Goal: Task Accomplishment & Management: Manage account settings

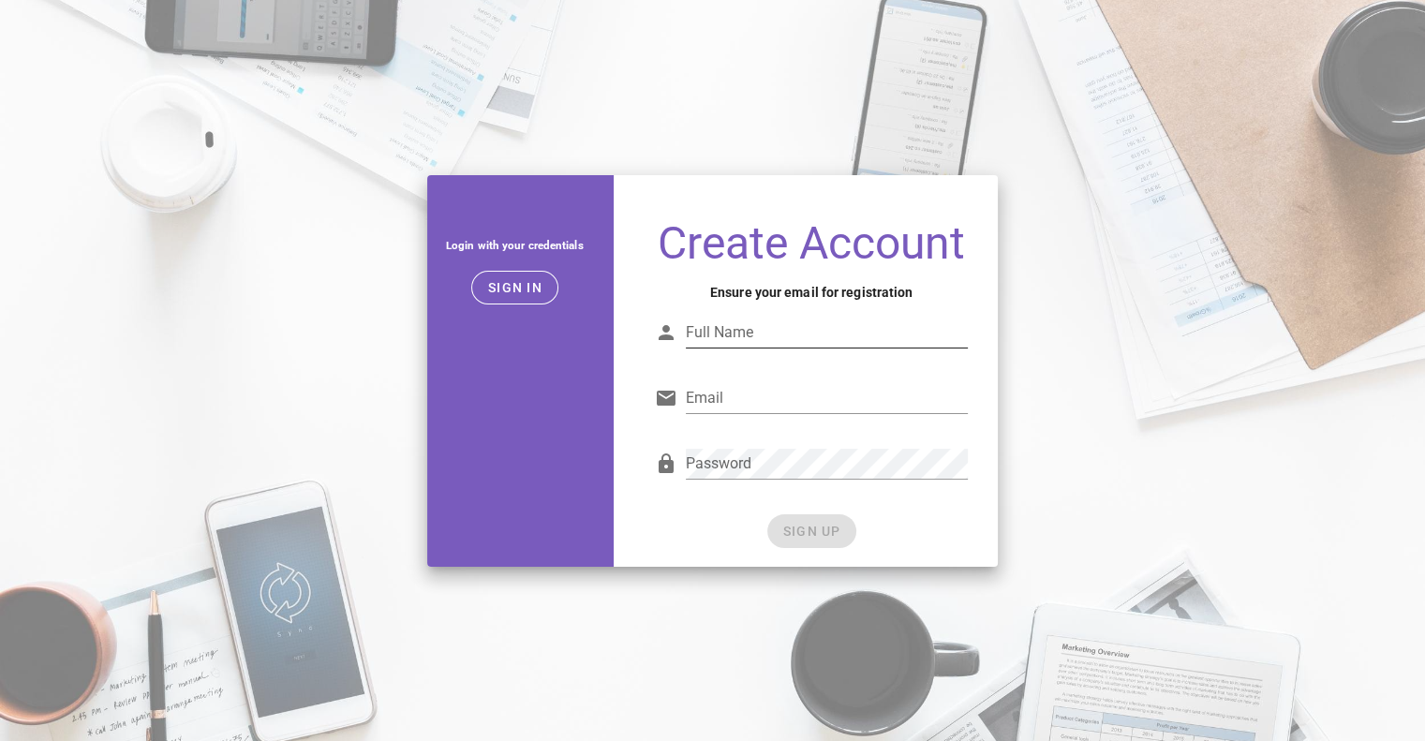
click at [741, 342] on input "Full Name" at bounding box center [827, 333] width 283 height 30
click at [746, 335] on input "Full Name" at bounding box center [827, 333] width 283 height 30
type input "d"
type input "Denis Latorre"
click at [726, 395] on input "Email" at bounding box center [827, 398] width 283 height 30
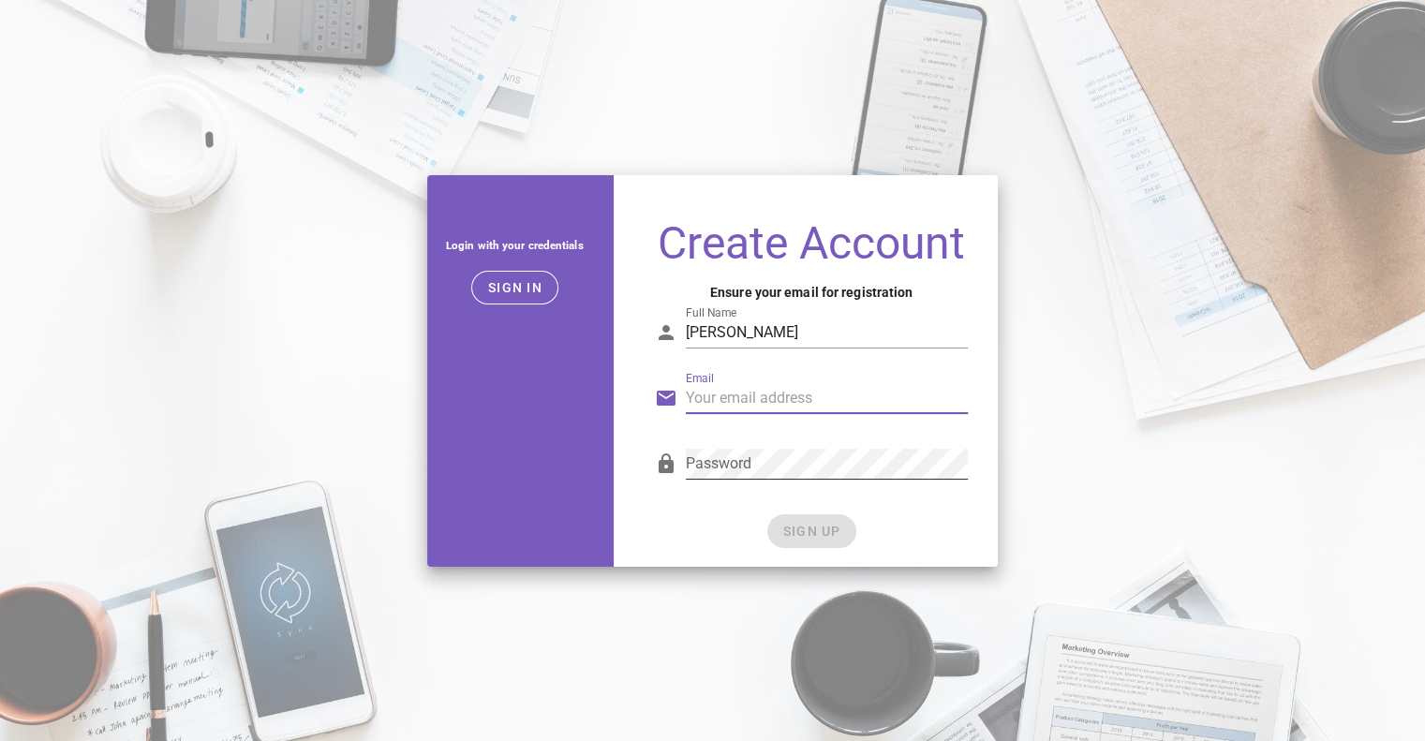
type input "denis.latorre@modipsa.com.pe"
click at [810, 401] on input "denis.latorre@modipsa.com.pe" at bounding box center [827, 398] width 283 height 30
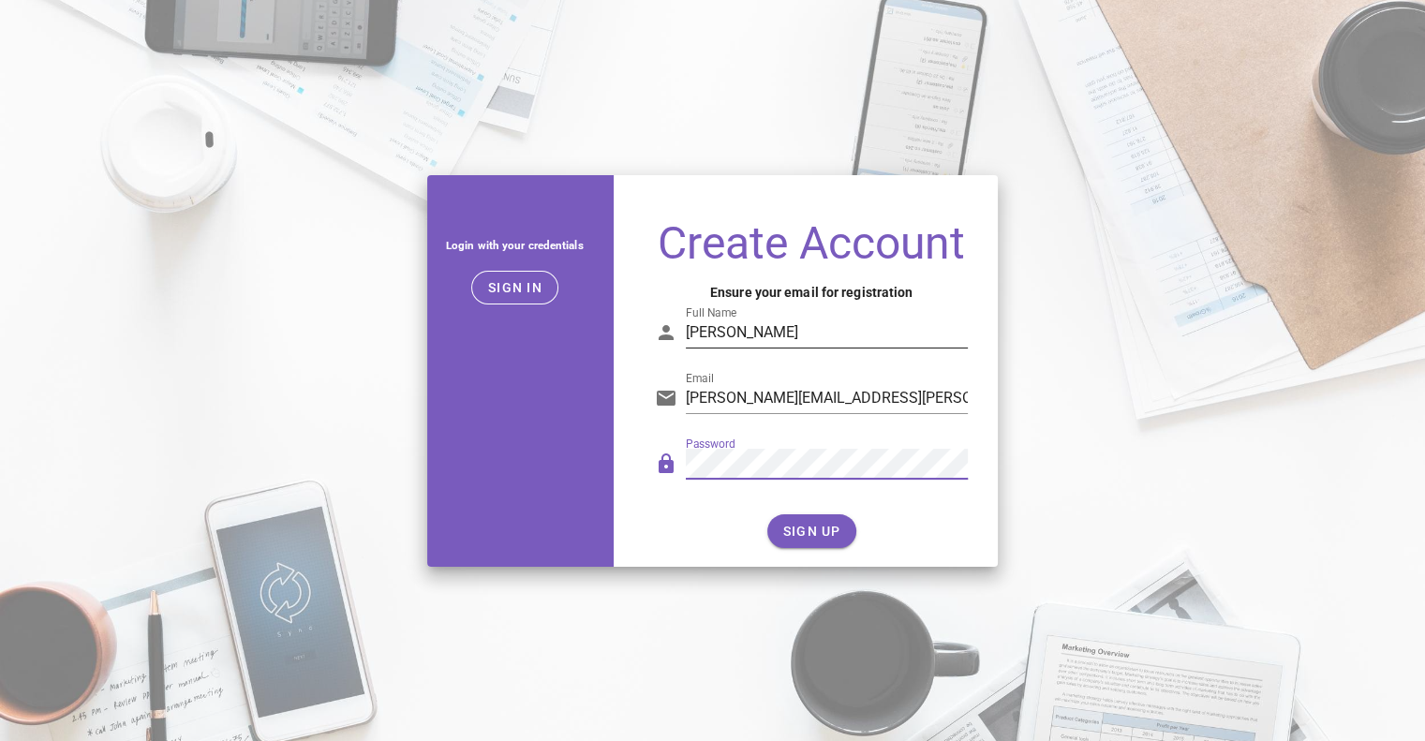
click at [806, 325] on input "Denis Latorre" at bounding box center [827, 333] width 283 height 30
click at [940, 385] on input "denis.latorre@modipsa.com.pe" at bounding box center [827, 398] width 283 height 30
click at [811, 528] on span "SIGN UP" at bounding box center [812, 531] width 59 height 15
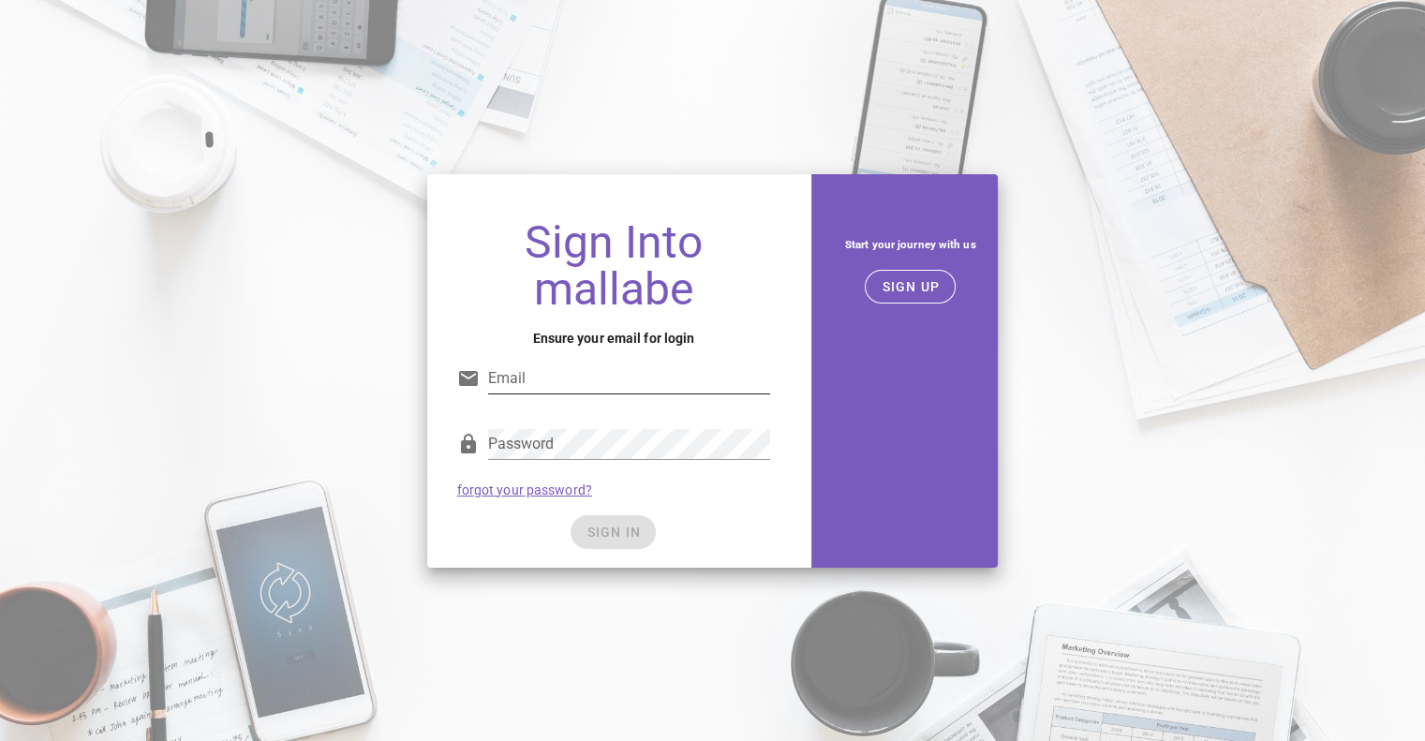
click at [538, 372] on input "Email" at bounding box center [629, 379] width 283 height 30
type input "denis.latorre@modipsa.com.pe"
click at [529, 435] on div "Password" at bounding box center [629, 444] width 283 height 30
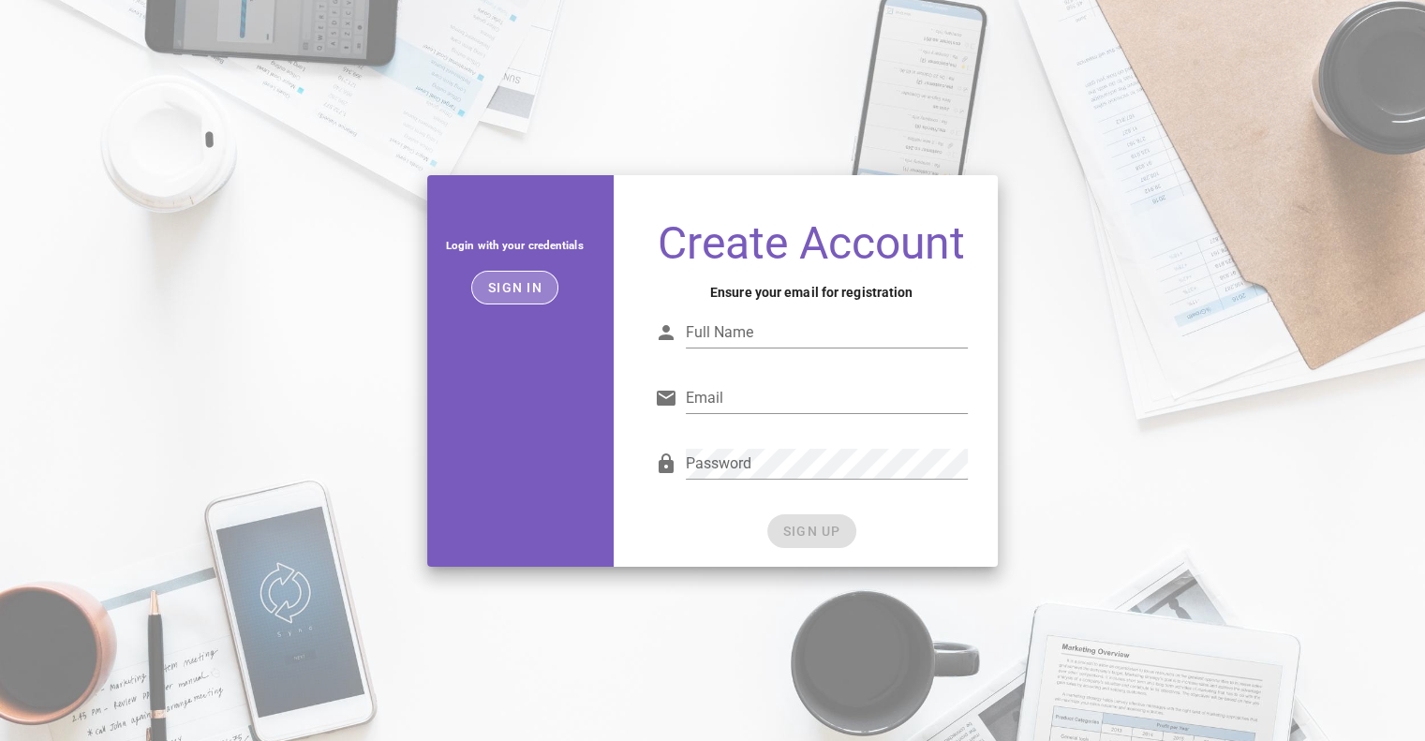
click at [517, 295] on button "Sign in" at bounding box center [514, 288] width 87 height 34
click at [722, 336] on input "Full Name" at bounding box center [827, 333] width 283 height 30
type input "Denis Latorre"
click at [753, 411] on input "Email" at bounding box center [827, 398] width 283 height 30
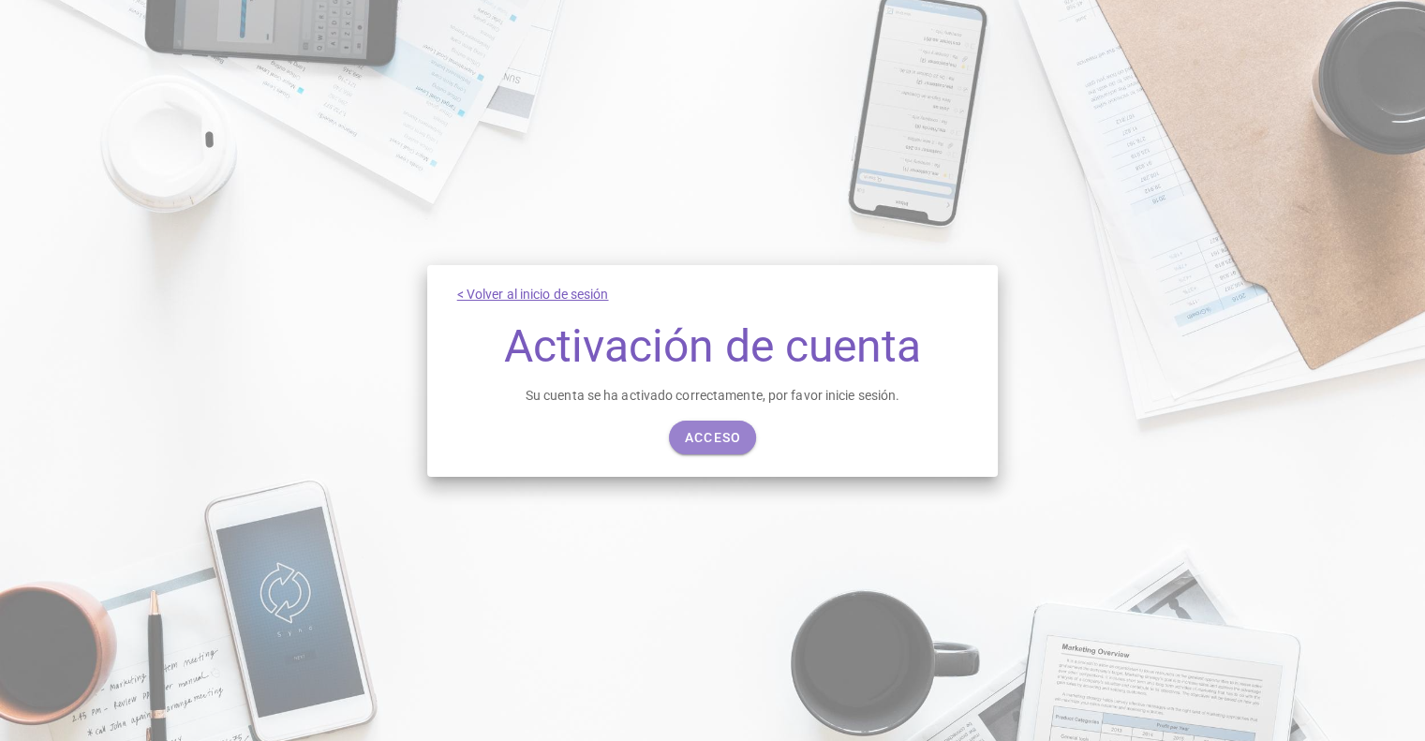
click at [722, 441] on font "Acceso" at bounding box center [713, 437] width 57 height 15
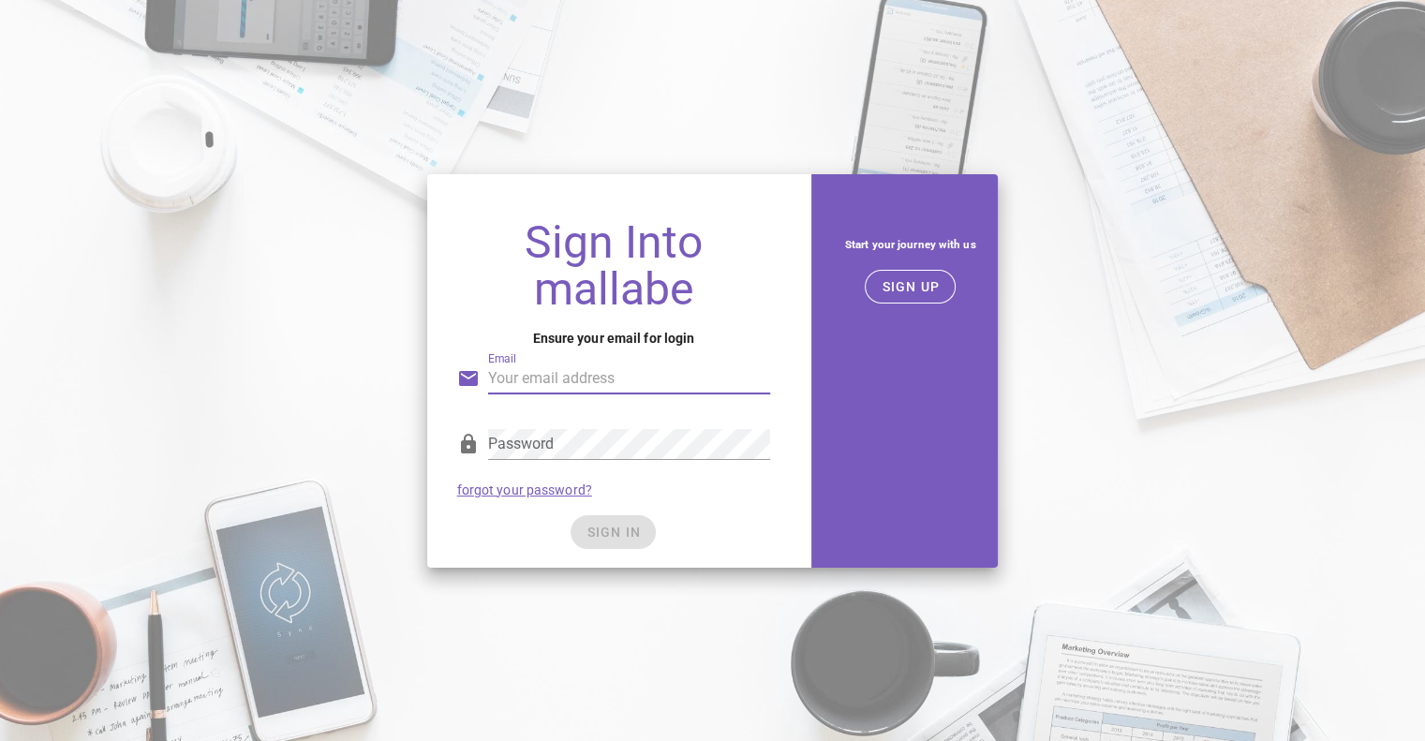
click at [561, 379] on input "Email" at bounding box center [629, 379] width 283 height 30
type input "denis.latorre@modipsa.com.pe"
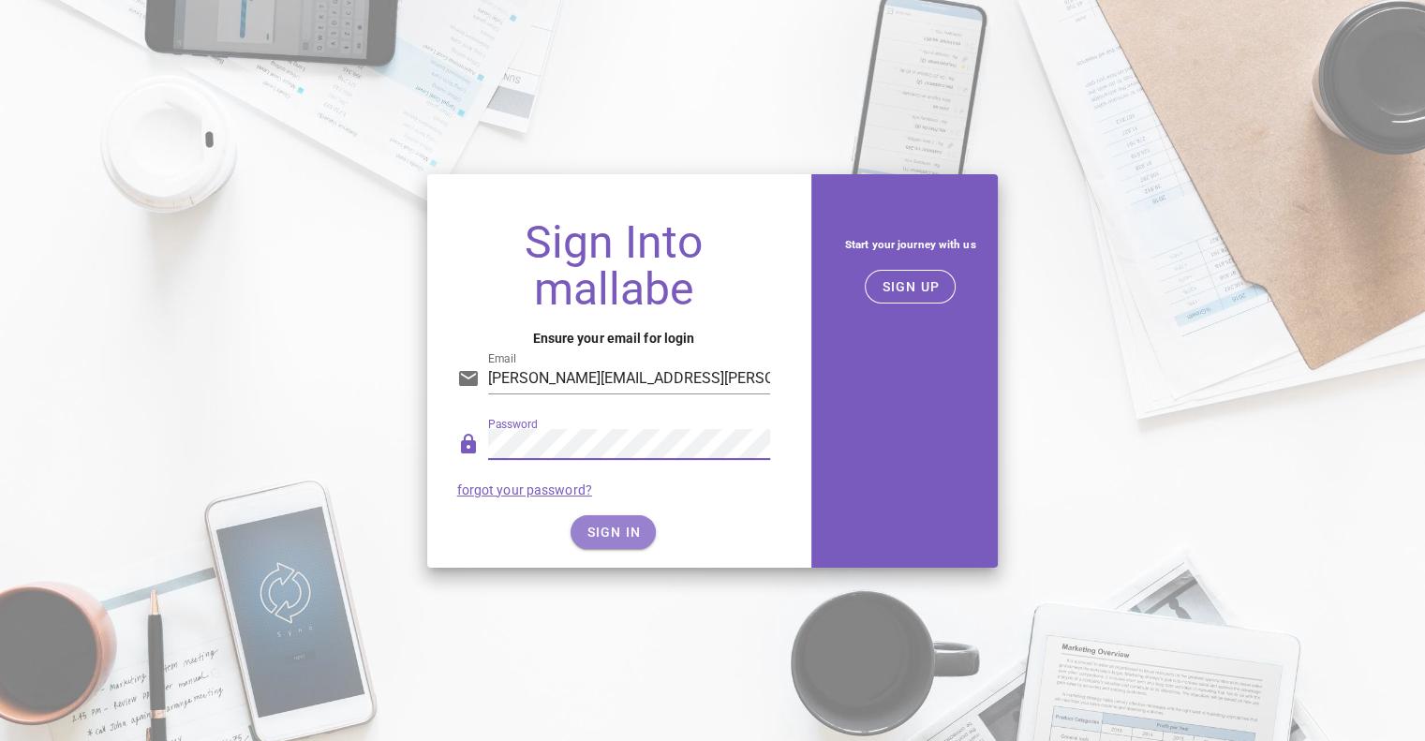
click at [619, 544] on button "SIGN IN" at bounding box center [613, 532] width 85 height 34
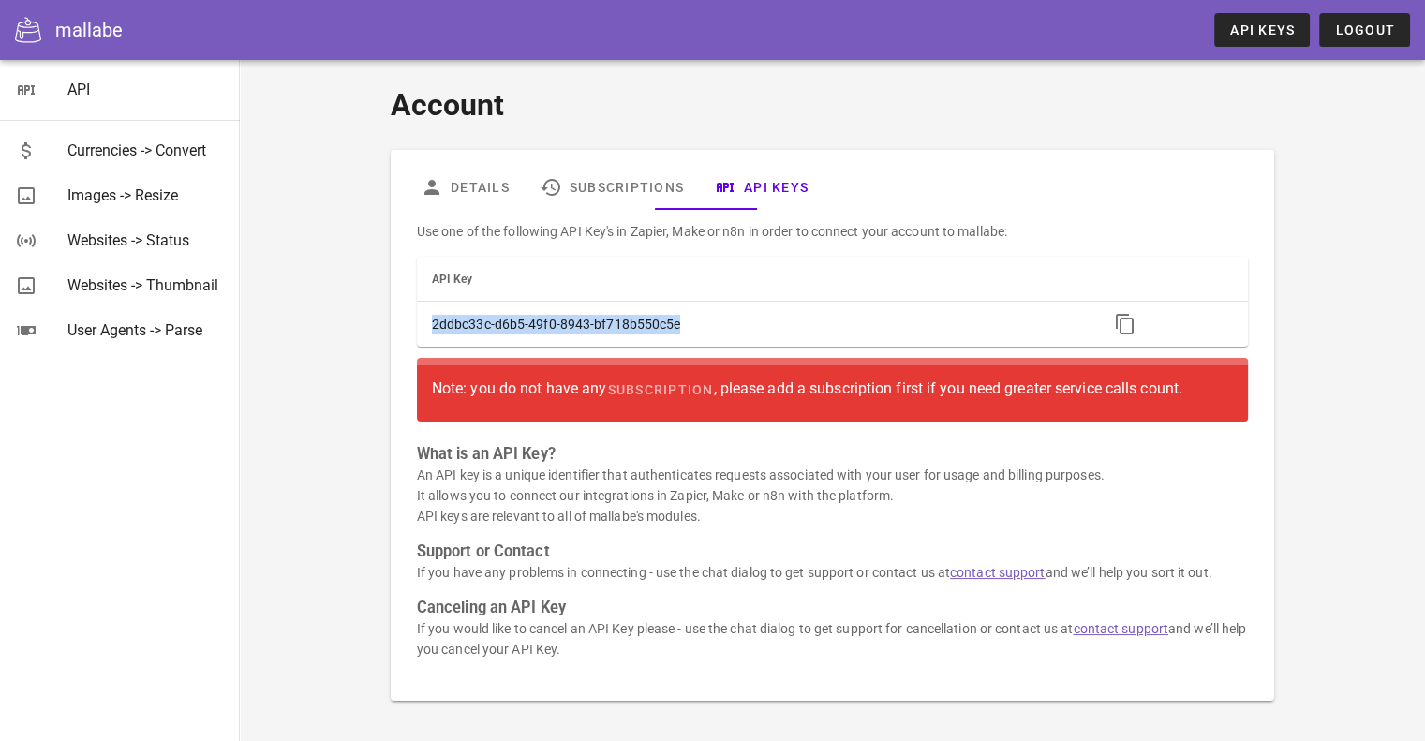
drag, startPoint x: 677, startPoint y: 323, endPoint x: 412, endPoint y: 329, distance: 264.3
click at [412, 329] on div "Use one of the following API Key's in Zapier, Make or n8n in order to connect y…" at bounding box center [833, 448] width 854 height 476
copy table "API Key 2ddbc33c-d6b5-49f0-8943-bf718b550c5e"
